Goal: Information Seeking & Learning: Understand process/instructions

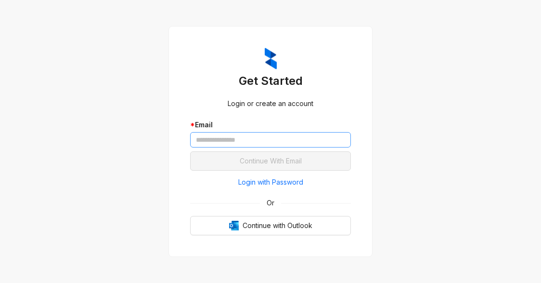
drag, startPoint x: 227, startPoint y: 124, endPoint x: 224, endPoint y: 137, distance: 13.3
click at [226, 129] on div "* Email" at bounding box center [270, 124] width 161 height 11
click at [224, 137] on input "text" at bounding box center [270, 139] width 161 height 15
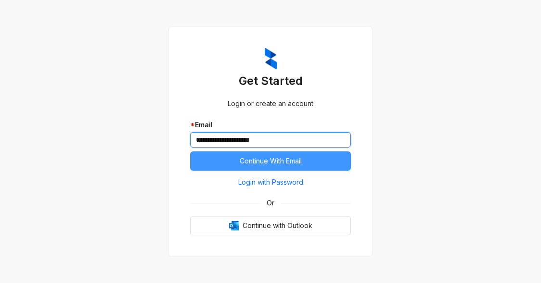
type input "**********"
click at [297, 163] on span "Continue With Email" at bounding box center [271, 160] width 62 height 11
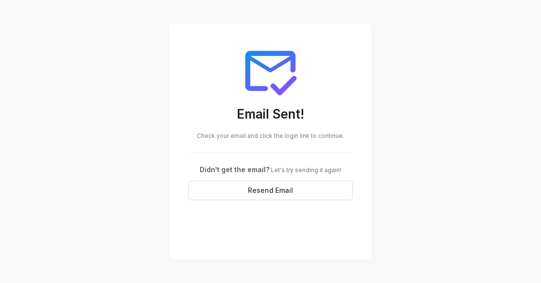
click at [337, 97] on div at bounding box center [270, 71] width 165 height 58
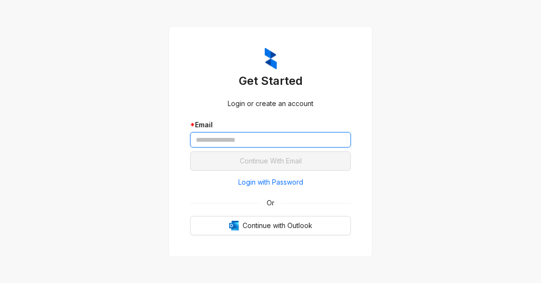
click at [239, 136] on input "text" at bounding box center [270, 139] width 161 height 15
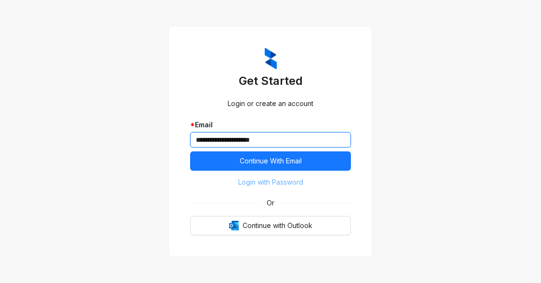
type input "**********"
click at [268, 182] on span "Login with Password" at bounding box center [270, 182] width 65 height 11
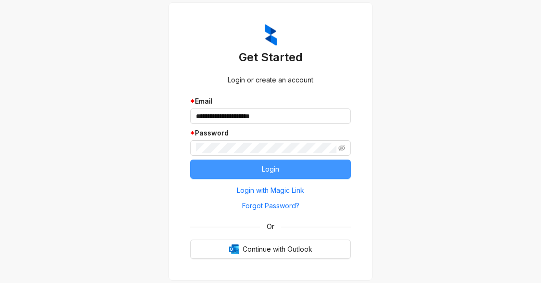
click at [212, 169] on button "Login" at bounding box center [270, 168] width 161 height 19
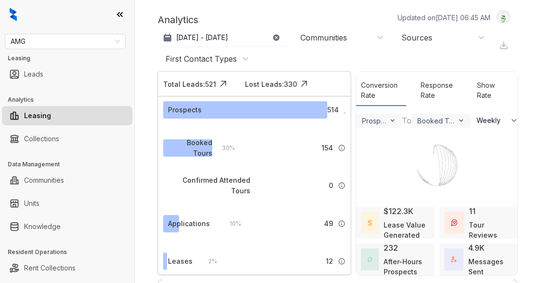
select select "******"
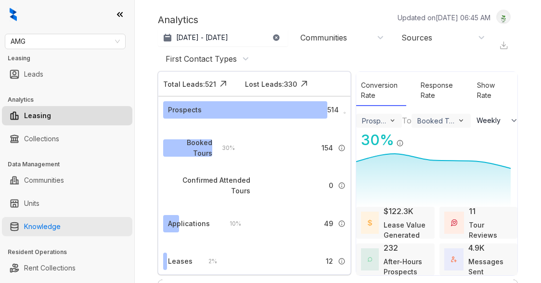
click at [45, 226] on link "Knowledge" at bounding box center [42, 226] width 37 height 19
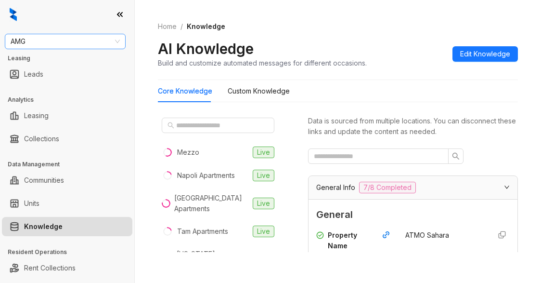
click at [81, 43] on span "AMG" at bounding box center [65, 41] width 109 height 14
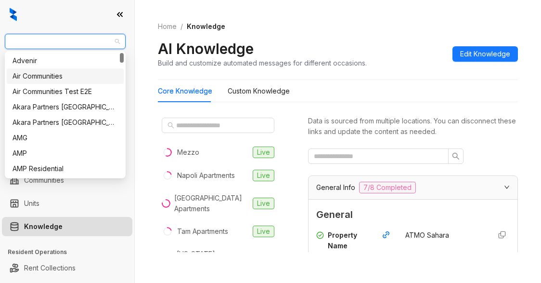
click at [48, 77] on div "Air Communities" at bounding box center [65, 76] width 105 height 11
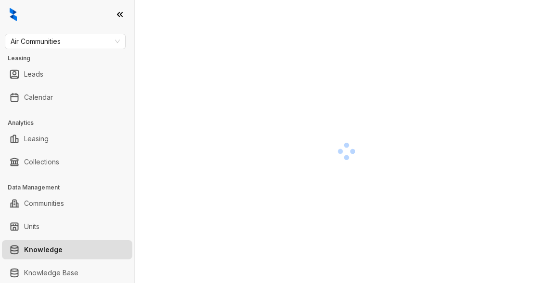
click at [294, 80] on div at bounding box center [346, 151] width 377 height 283
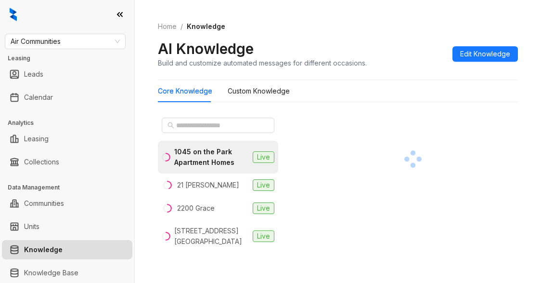
click at [335, 126] on div at bounding box center [413, 159] width 210 height 90
click at [180, 127] on input "text" at bounding box center [218, 125] width 85 height 11
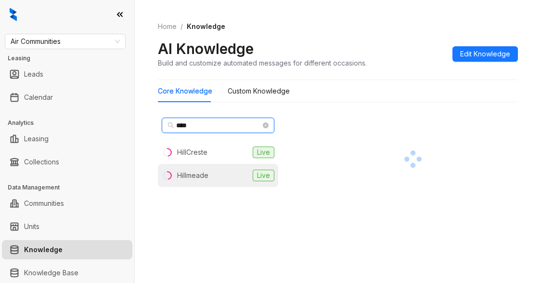
type input "****"
click at [207, 170] on div "Hillmeade" at bounding box center [192, 175] width 31 height 11
click at [187, 176] on div "Hillmeade" at bounding box center [194, 175] width 34 height 11
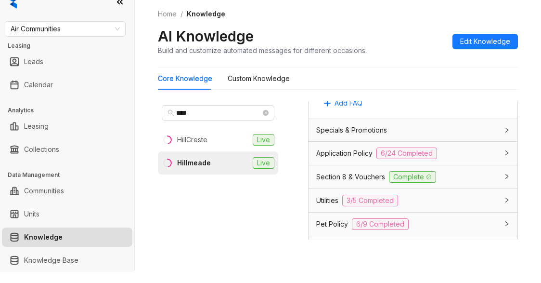
scroll to position [866, 0]
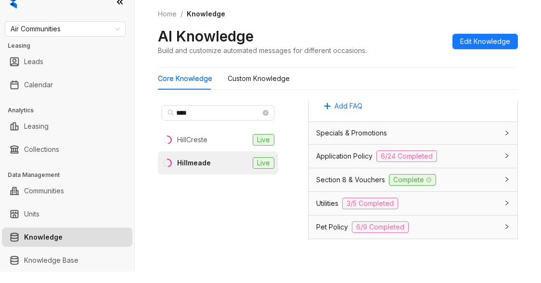
click at [350, 161] on span "Application Policy" at bounding box center [344, 156] width 56 height 11
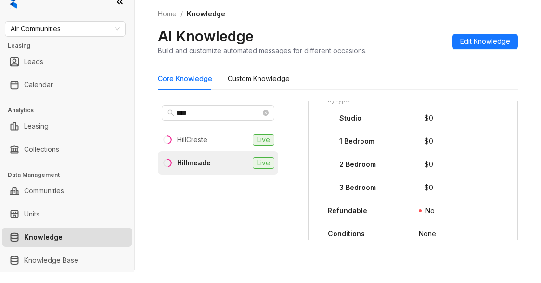
scroll to position [1636, 0]
